Goal: Find specific page/section: Find specific page/section

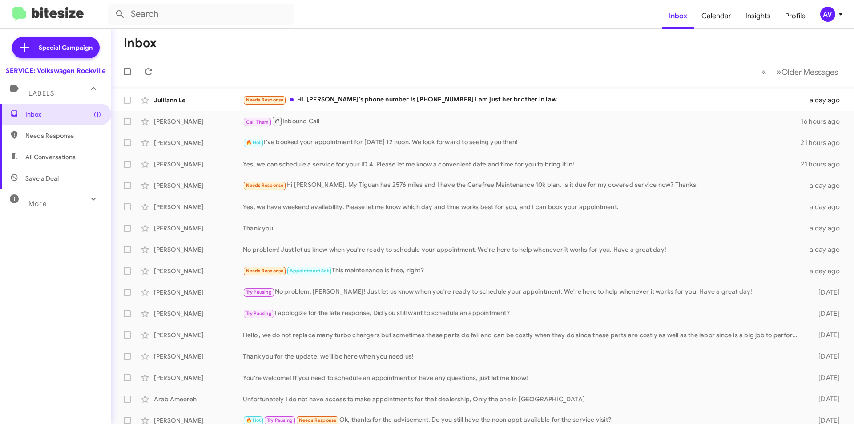
click at [813, 13] on button "AV" at bounding box center [829, 14] width 32 height 15
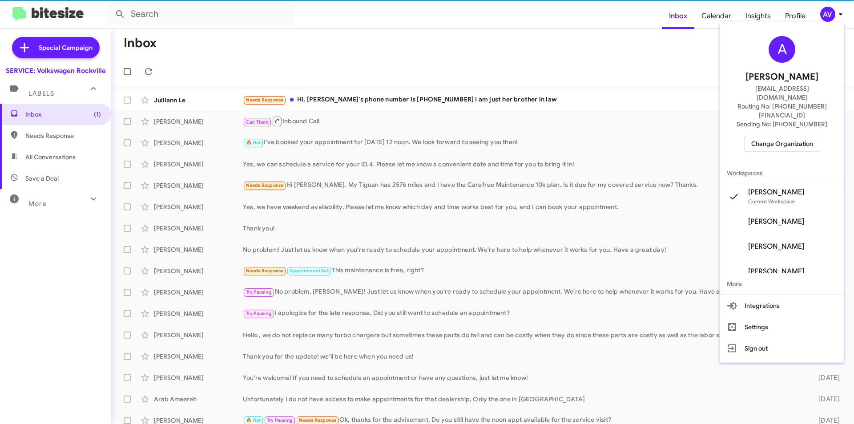
click at [822, 12] on div at bounding box center [427, 212] width 854 height 424
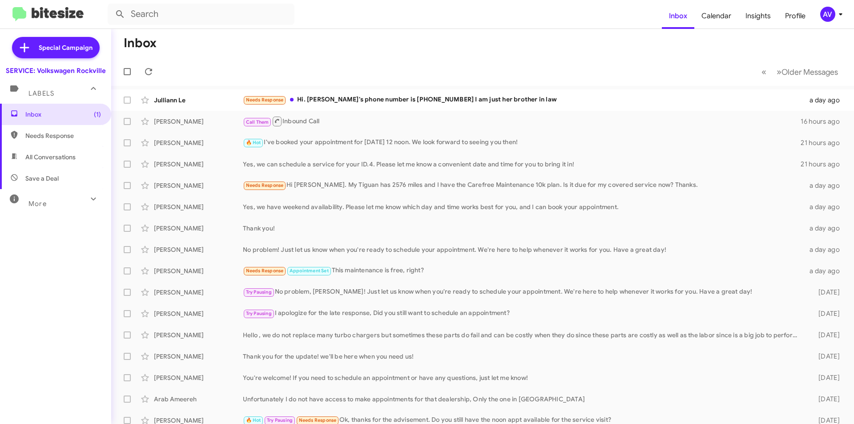
drag, startPoint x: 838, startPoint y: 4, endPoint x: 825, endPoint y: 13, distance: 16.2
click at [838, 4] on mat-toolbar "Inbox Calendar Insights Profile AV" at bounding box center [427, 14] width 854 height 28
click at [818, 23] on mat-toolbar "Inbox Calendar Insights Profile AV" at bounding box center [427, 14] width 854 height 28
click at [828, 12] on div "AV" at bounding box center [827, 14] width 15 height 15
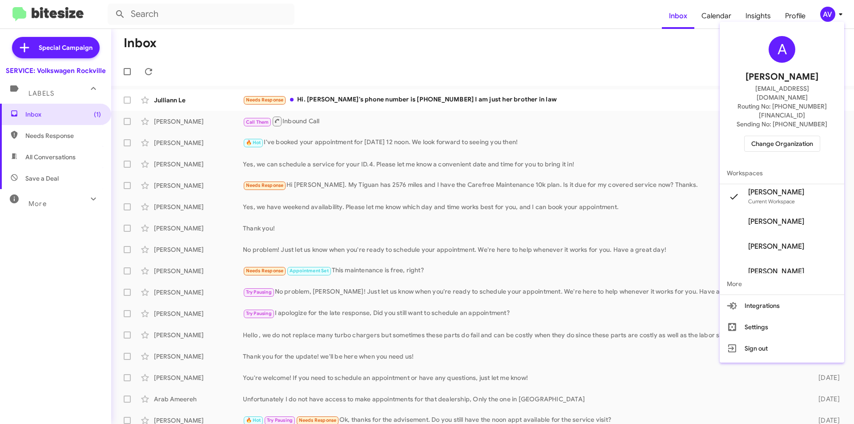
drag, startPoint x: 798, startPoint y: 117, endPoint x: 798, endPoint y: 123, distance: 5.8
click at [798, 122] on div "A Andrea Ventura aventura@ourismancars.com Routing No: +1 (301) 424-7800 Sendin…" at bounding box center [782, 93] width 125 height 137
click at [792, 136] on span "Change Organization" at bounding box center [782, 143] width 62 height 15
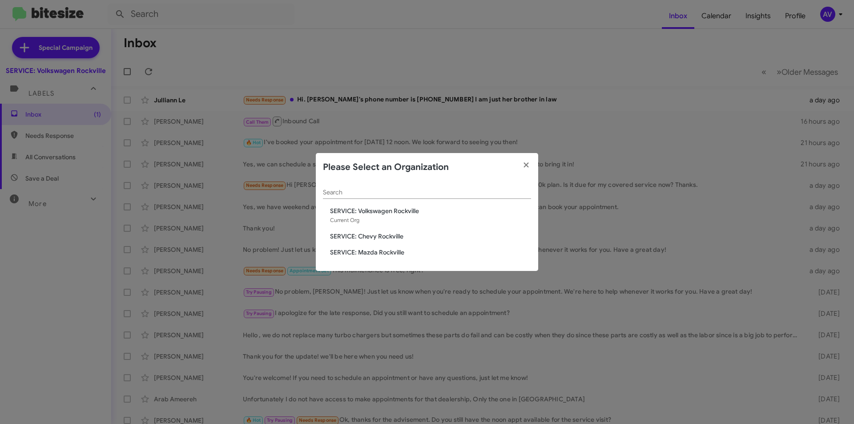
click at [408, 253] on span "SERVICE: Mazda Rockville" at bounding box center [430, 252] width 201 height 9
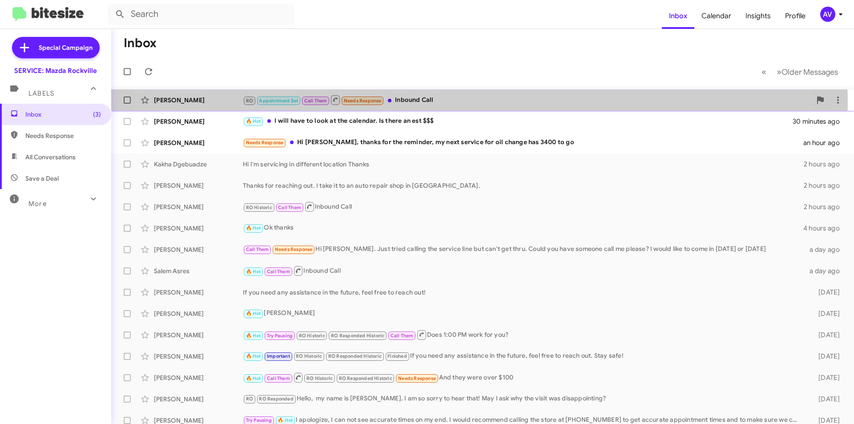
click at [435, 105] on div "RO Appointment Set Call Them Needs Response Inbound Call" at bounding box center [527, 99] width 568 height 11
